Goal: Check status: Check status

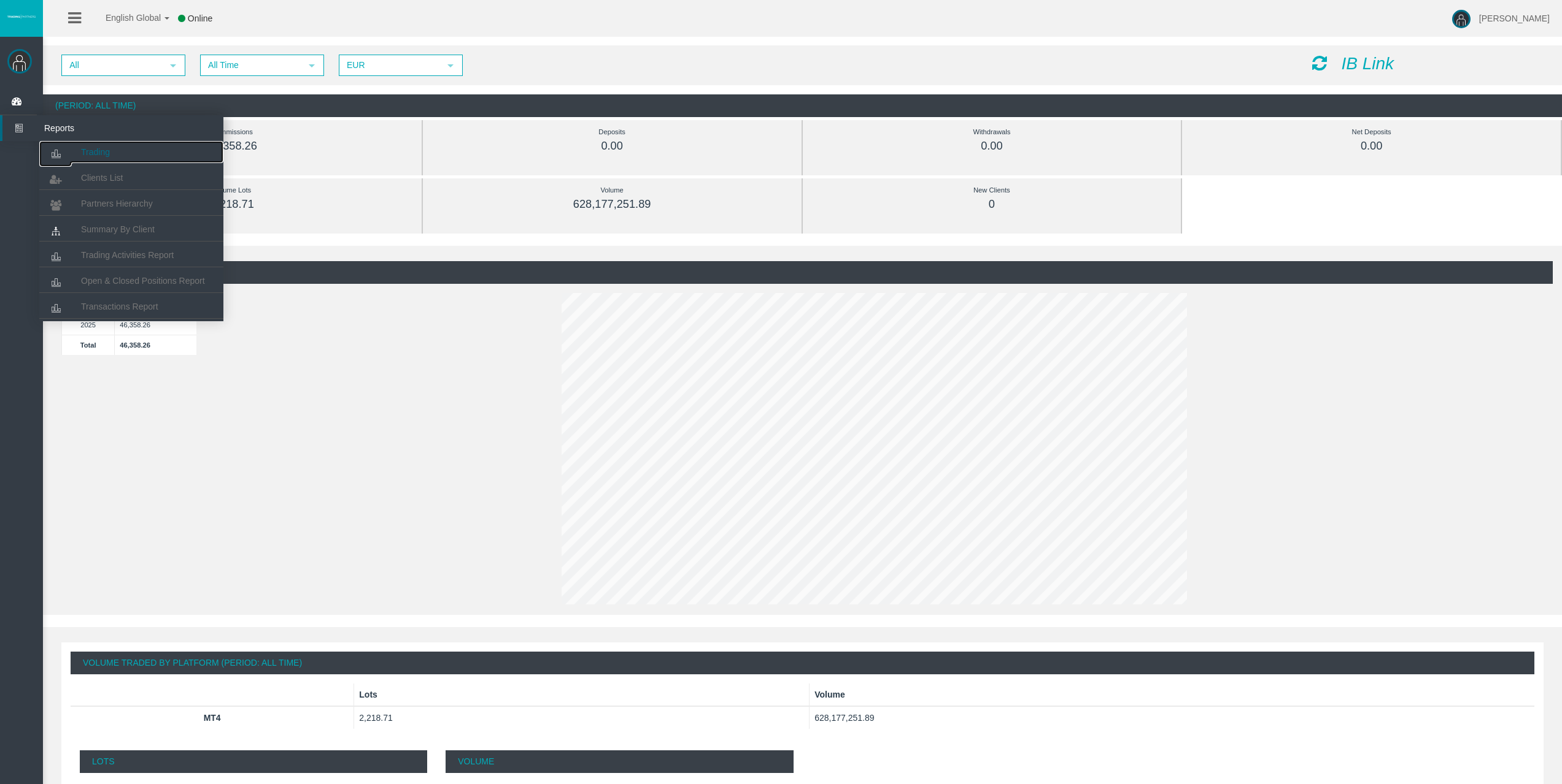
click at [69, 146] on icon at bounding box center [55, 154] width 32 height 26
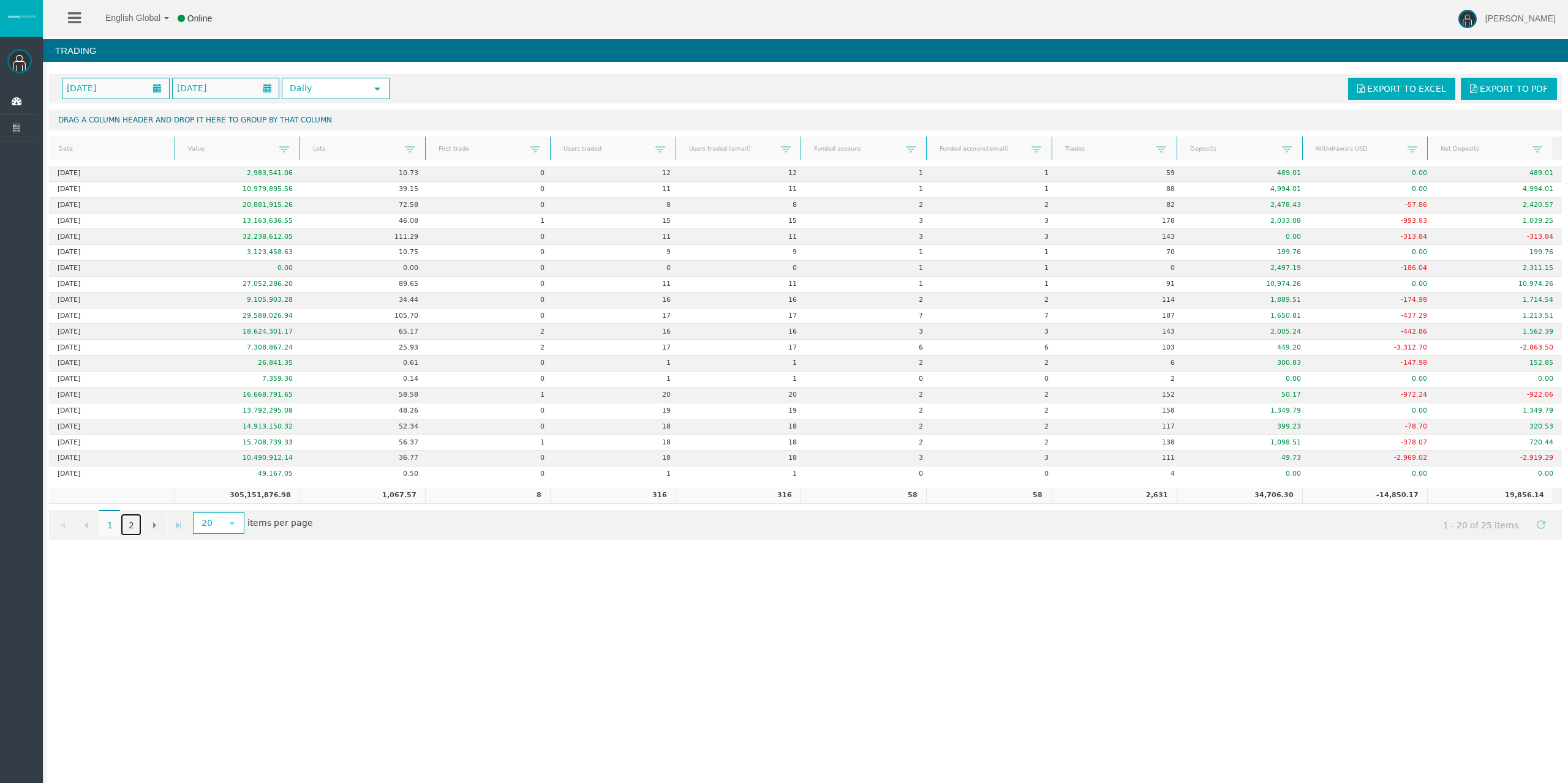
click at [135, 526] on link "2" at bounding box center [131, 525] width 21 height 22
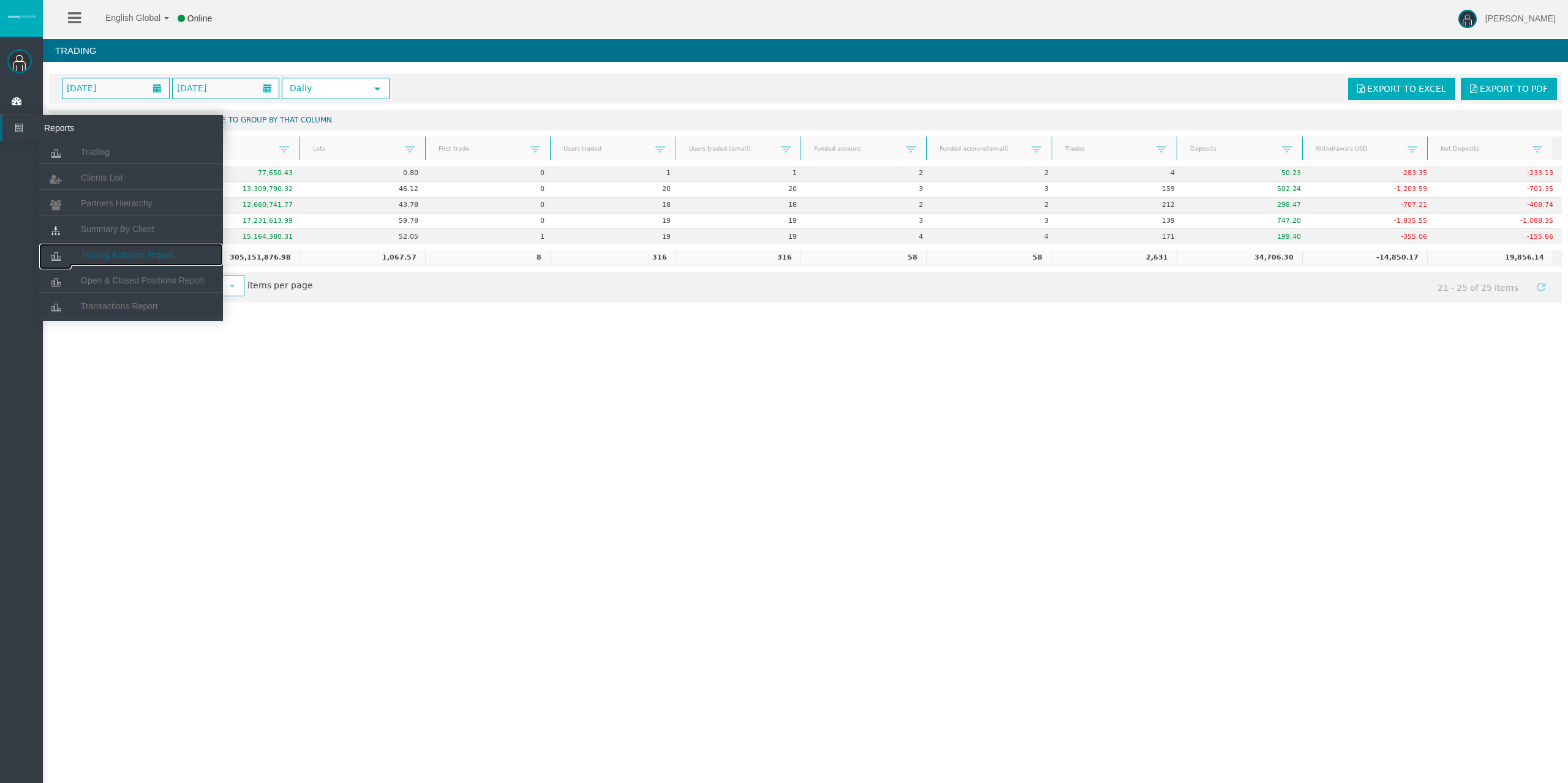
click at [133, 257] on span "Trading Activities Report" at bounding box center [127, 255] width 92 height 10
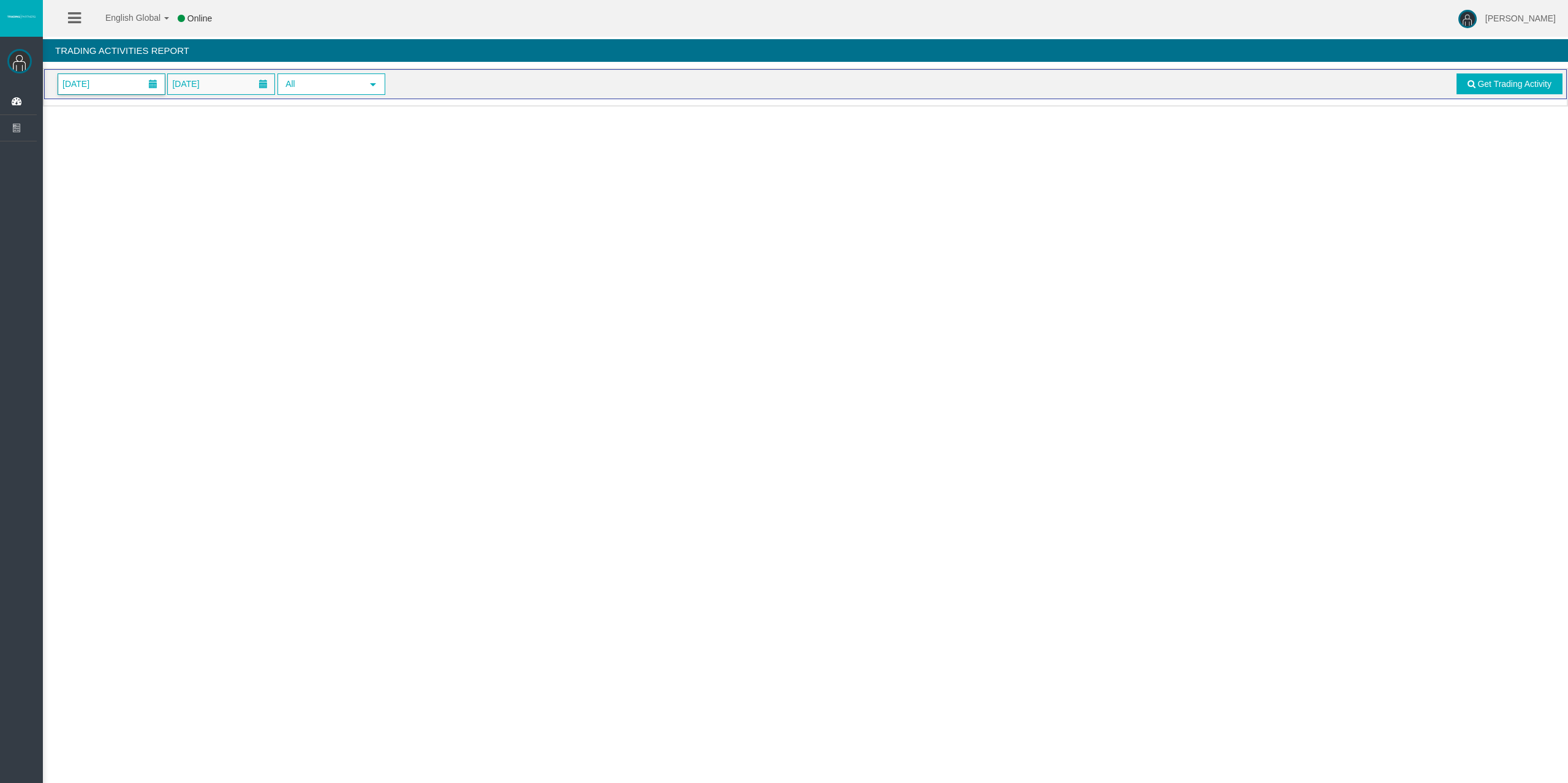
click at [130, 86] on span "[DATE]" at bounding box center [111, 84] width 107 height 21
click at [164, 245] on link "28" at bounding box center [162, 249] width 23 height 22
drag, startPoint x: 1507, startPoint y: 91, endPoint x: 1503, endPoint y: 96, distance: 6.4
click at [1504, 93] on link "Get Trading Activity" at bounding box center [1509, 83] width 107 height 21
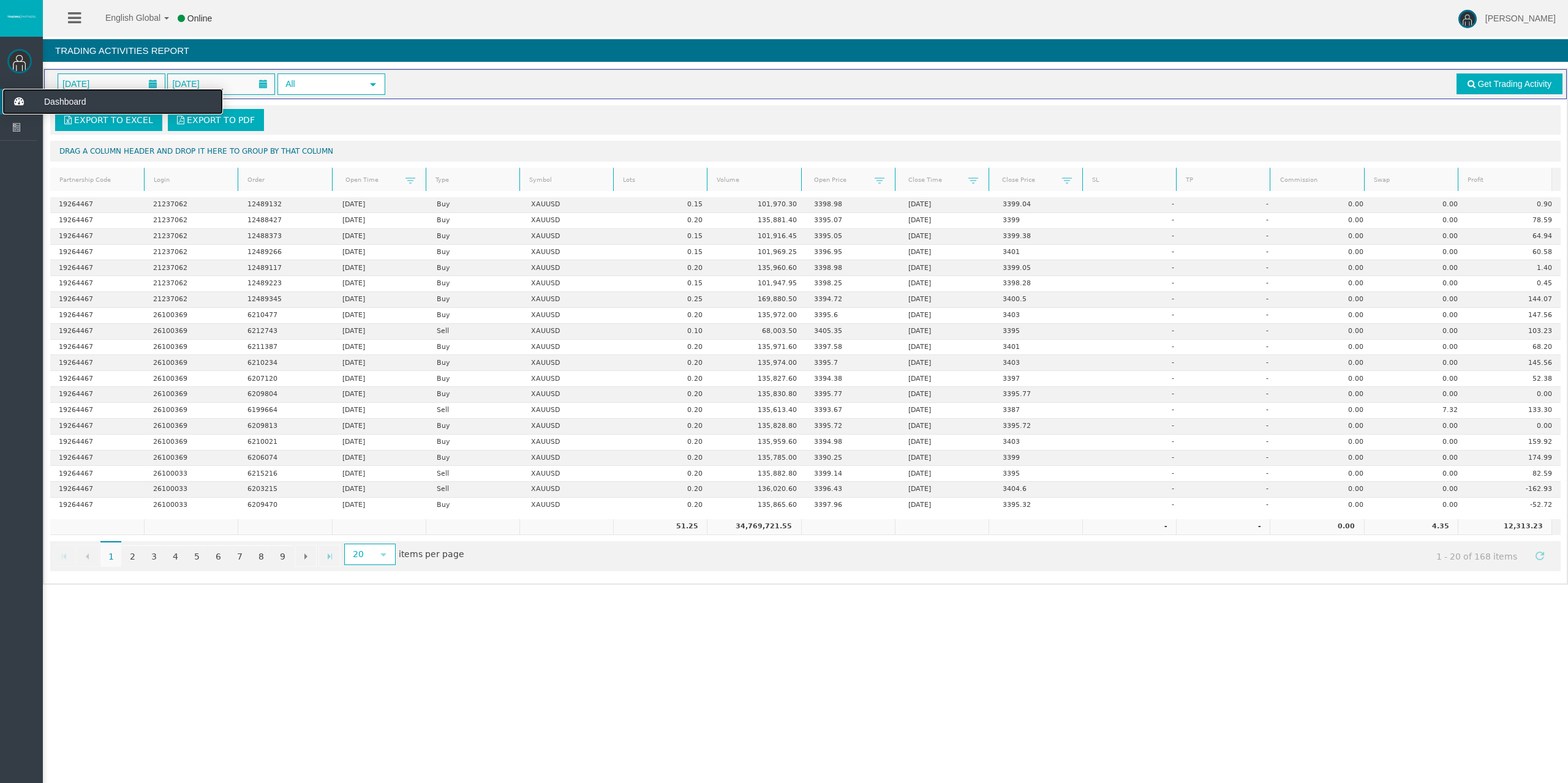
click at [17, 104] on icon at bounding box center [18, 102] width 32 height 26
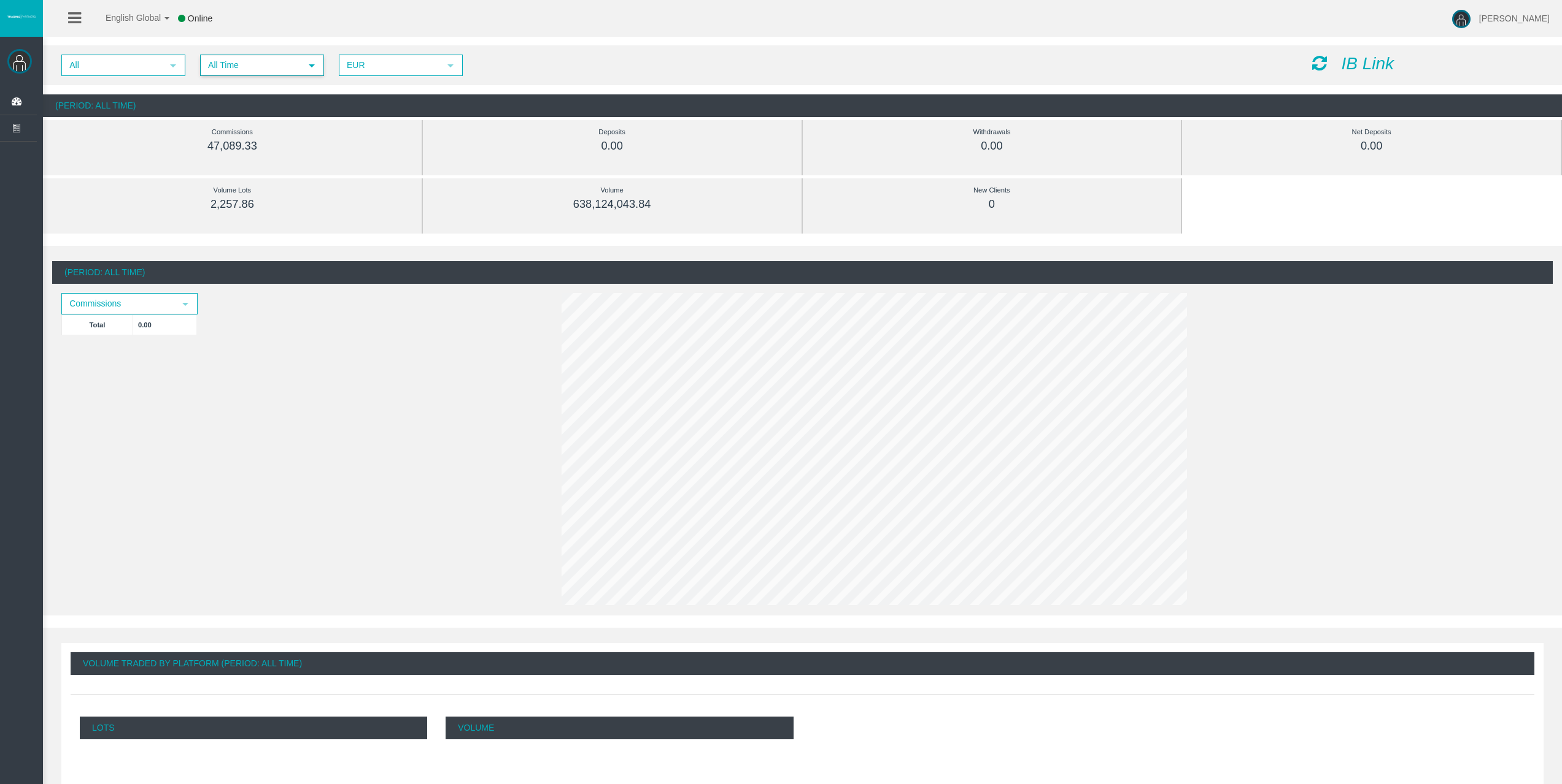
click at [212, 70] on span "All Time" at bounding box center [251, 65] width 99 height 19
click at [216, 92] on li "Daily" at bounding box center [261, 86] width 122 height 20
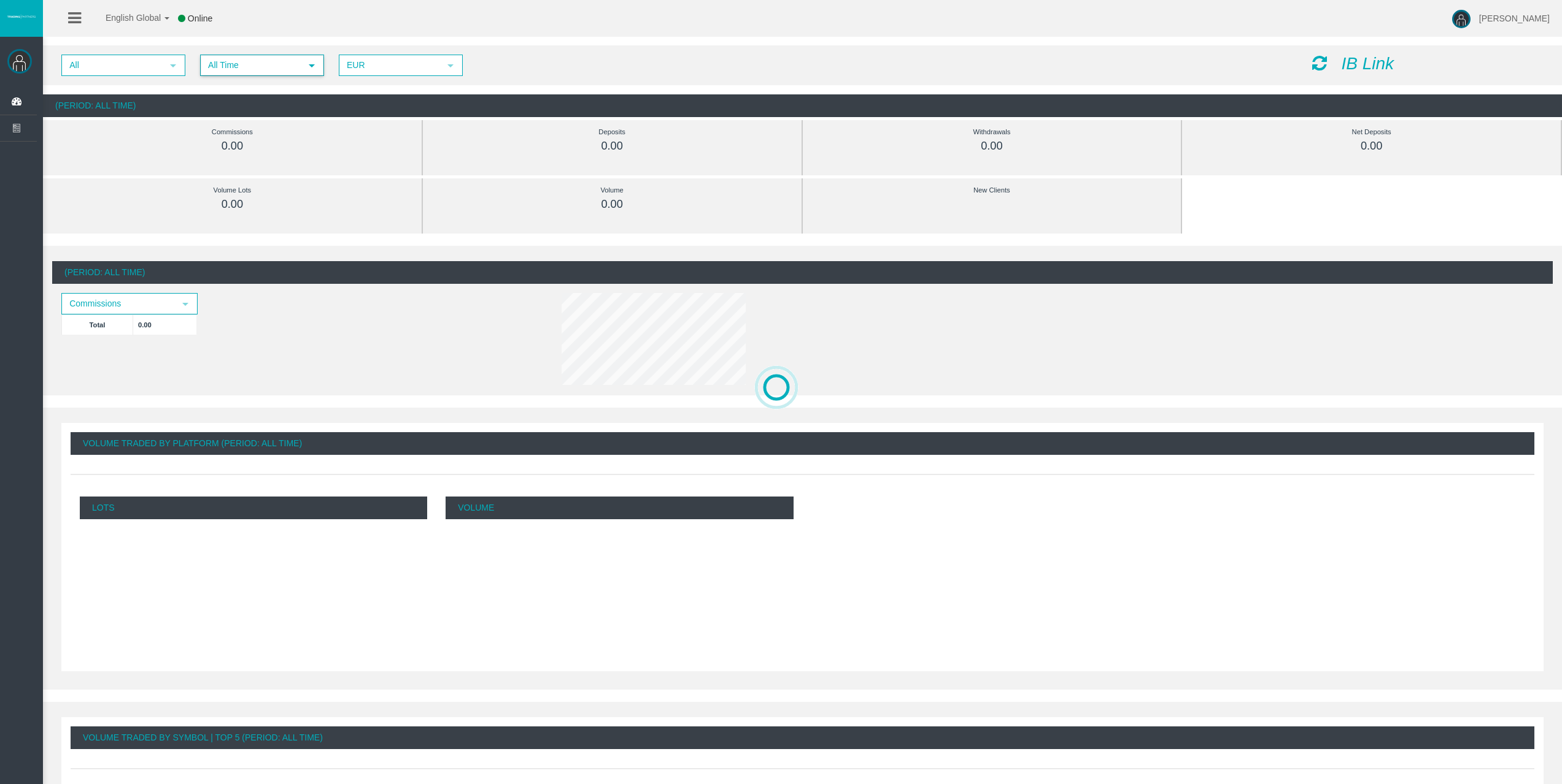
click at [296, 63] on span "All Time" at bounding box center [251, 65] width 99 height 19
click at [273, 85] on li "Daily" at bounding box center [261, 86] width 122 height 20
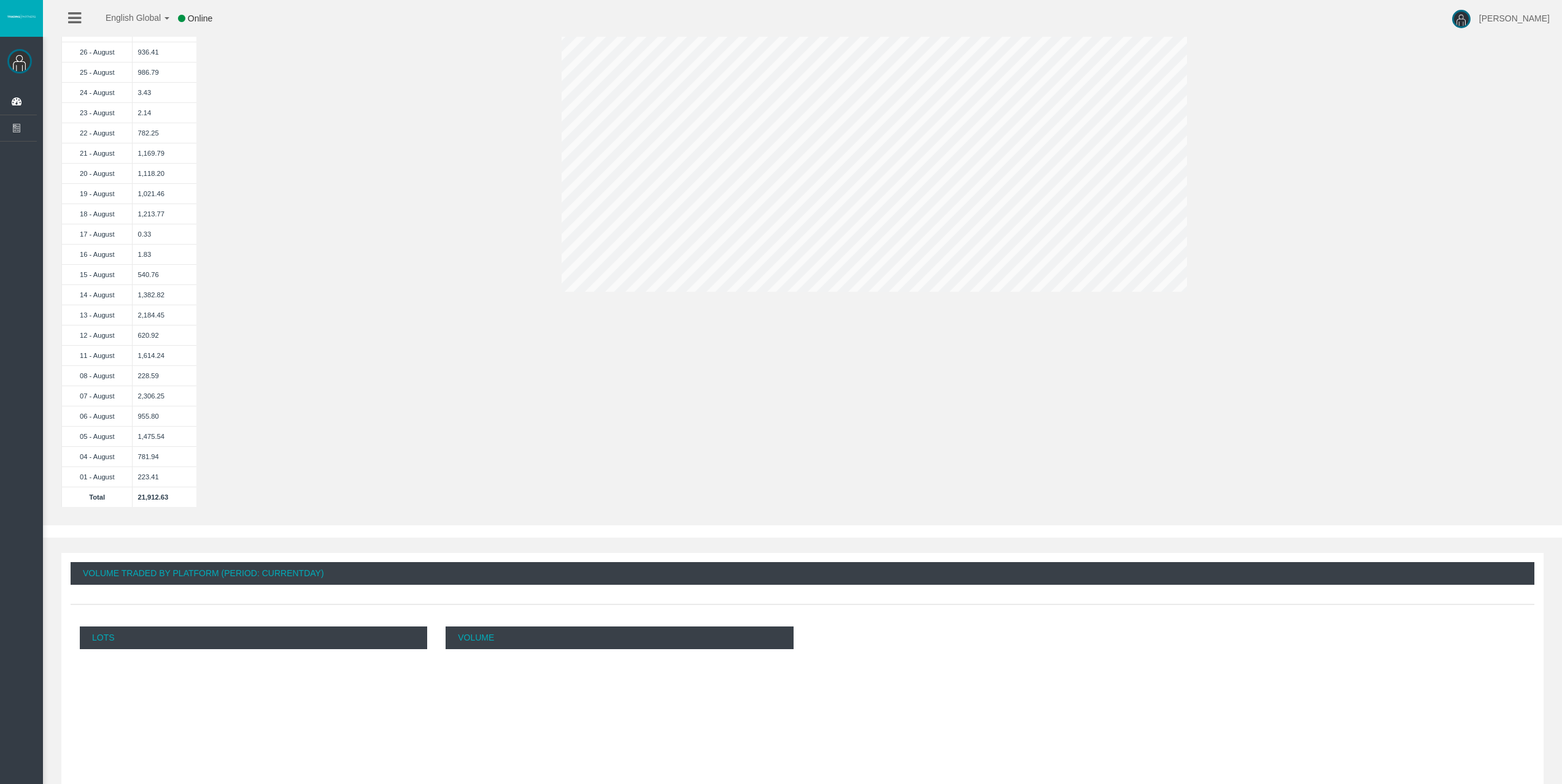
scroll to position [214, 0]
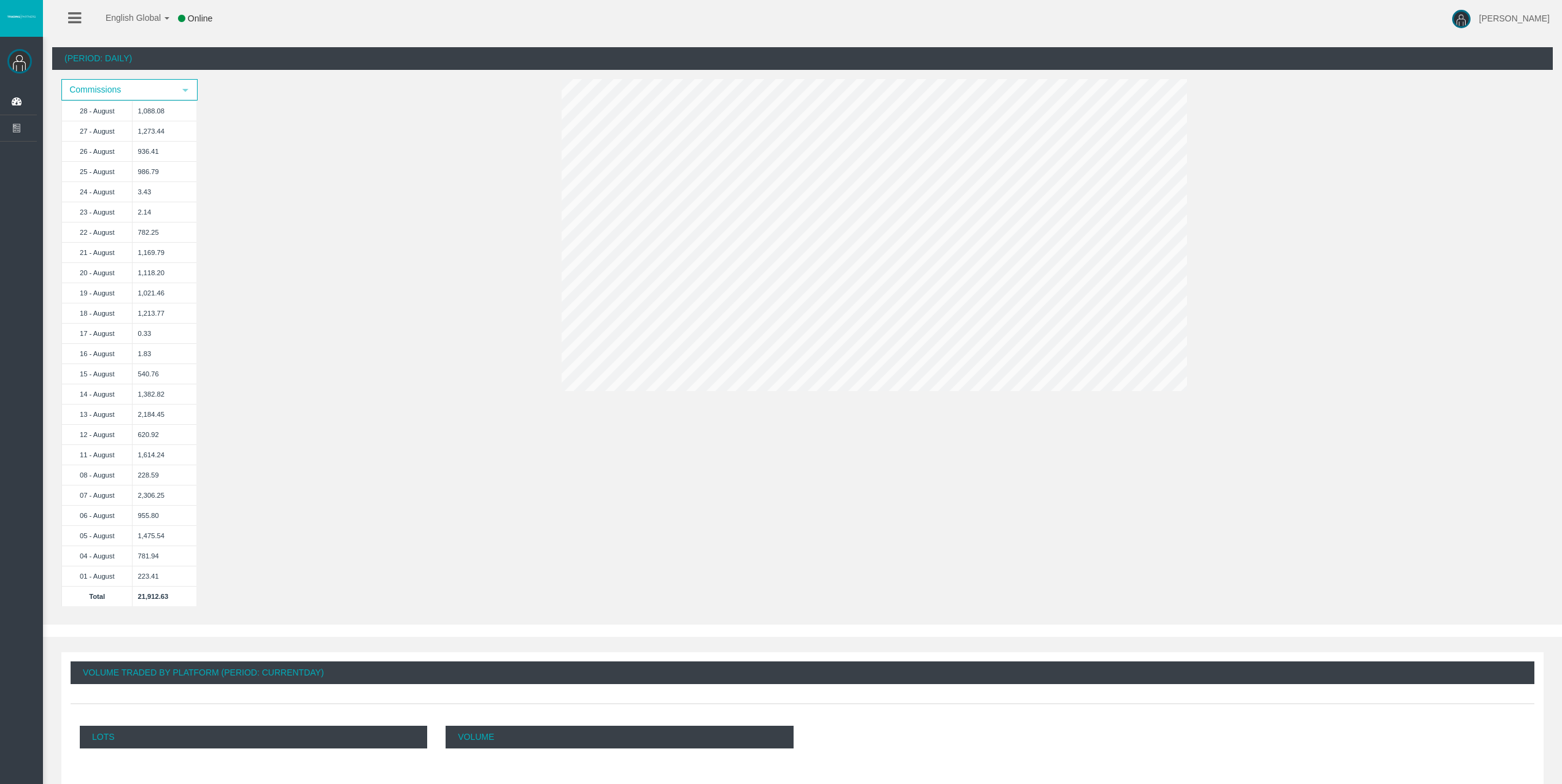
click at [1116, 469] on div "(Period: Daily) Commissions select 28 - August 1,088.08 27 - August 1,273.44 26…" at bounding box center [802, 333] width 1500 height 572
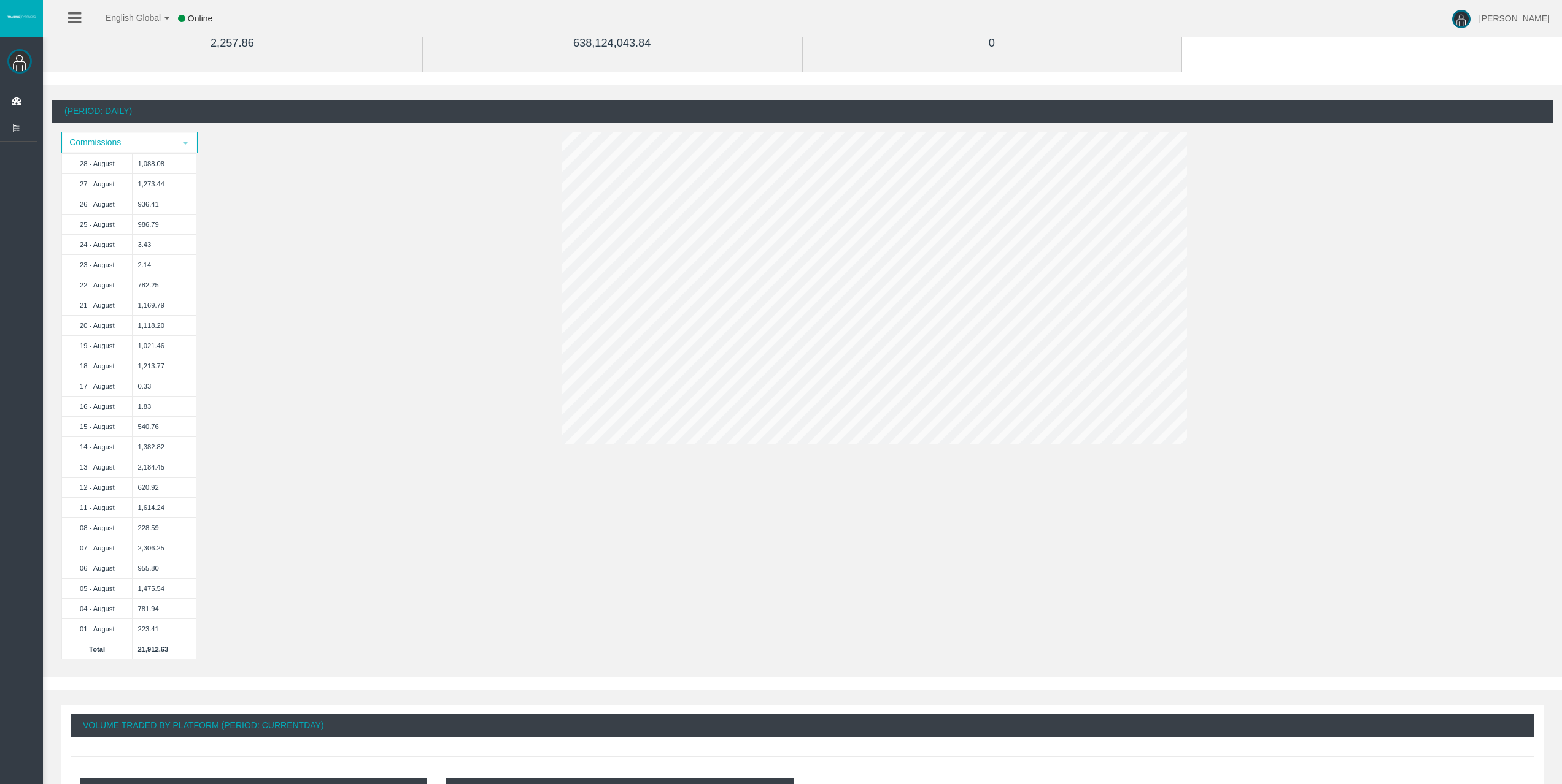
scroll to position [152, 0]
